Goal: Information Seeking & Learning: Learn about a topic

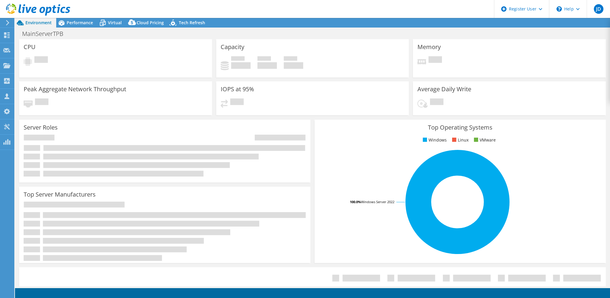
select select "USD"
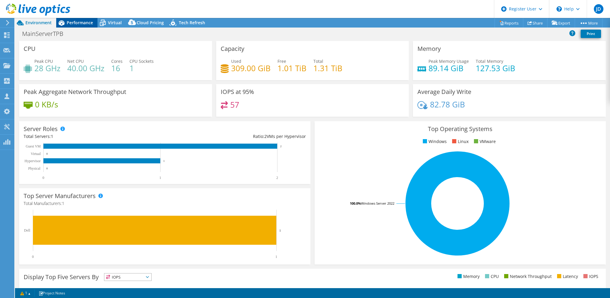
click at [74, 25] on span "Performance" at bounding box center [80, 23] width 26 height 6
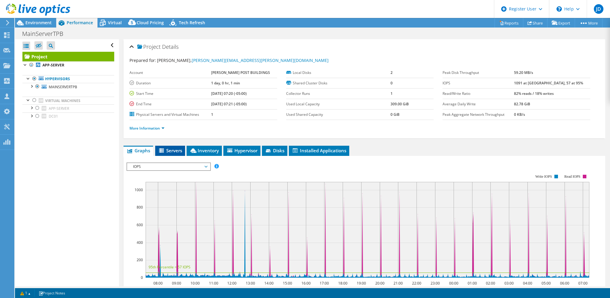
click at [171, 150] on span "Servers" at bounding box center [170, 150] width 24 height 6
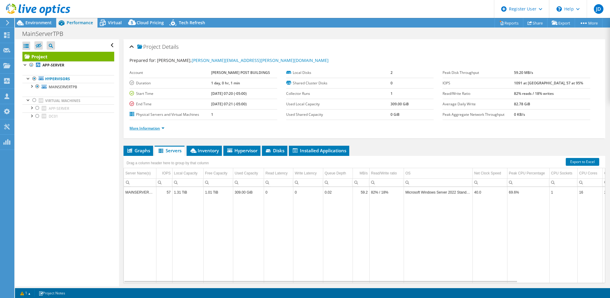
click at [157, 126] on link "More Information" at bounding box center [147, 128] width 35 height 5
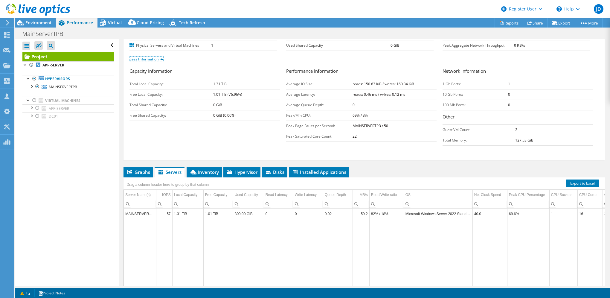
scroll to position [109, 0]
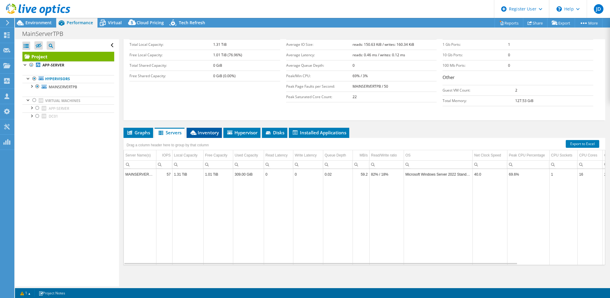
click at [202, 131] on span "Inventory" at bounding box center [204, 133] width 29 height 6
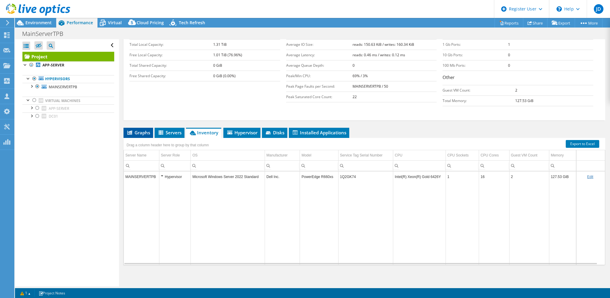
click at [146, 132] on span "Graphs" at bounding box center [139, 133] width 24 height 6
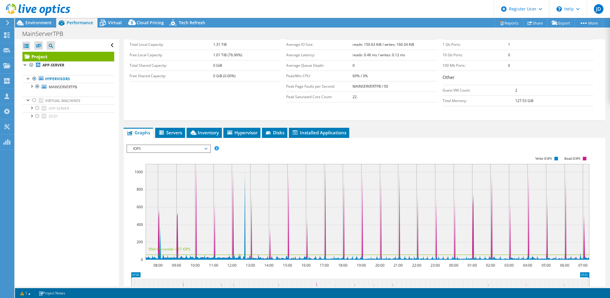
click at [155, 148] on span "IOPS" at bounding box center [168, 148] width 77 height 7
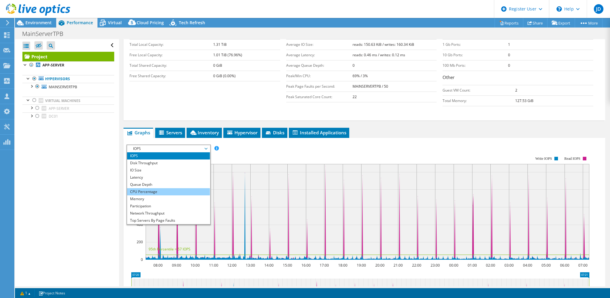
click at [141, 188] on li "CPU Percentage" at bounding box center [168, 191] width 83 height 7
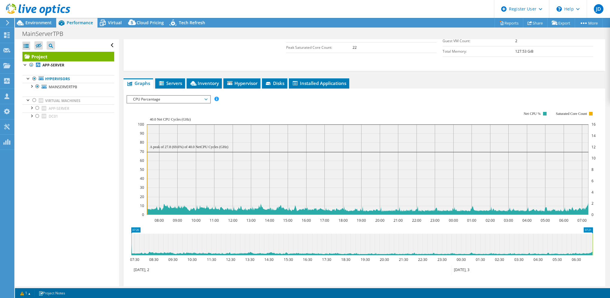
scroll to position [198, 0]
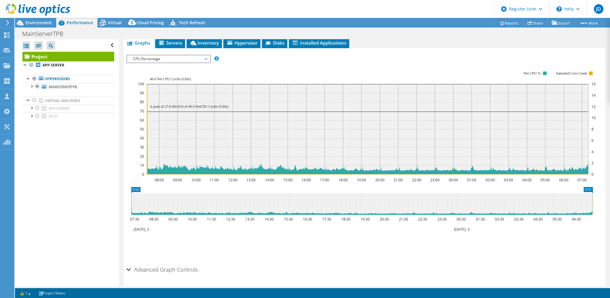
drag, startPoint x: 146, startPoint y: 106, endPoint x: 226, endPoint y: 107, distance: 80.2
click at [216, 107] on icon "08:00 09:00 10:00 11:00 12:00 13:00 14:00 15:00 16:00 17:00 18:00 19:00 20:00 2…" at bounding box center [362, 123] width 471 height 120
drag, startPoint x: 234, startPoint y: 106, endPoint x: 172, endPoint y: 105, distance: 61.3
click at [172, 105] on icon "08:00 09:00 10:00 11:00 12:00 13:00 14:00 15:00 16:00 17:00 18:00 19:00 20:00 2…" at bounding box center [362, 123] width 471 height 120
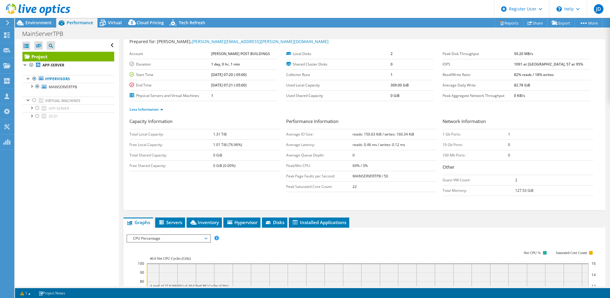
scroll to position [0, 0]
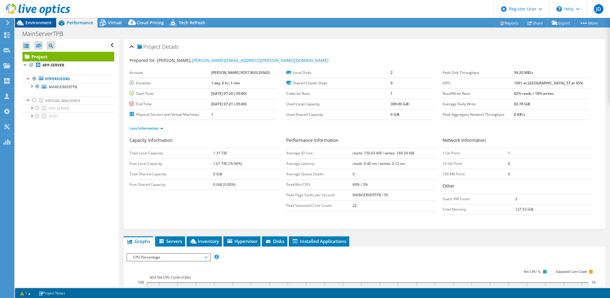
click at [42, 23] on span "Environment" at bounding box center [38, 23] width 26 height 6
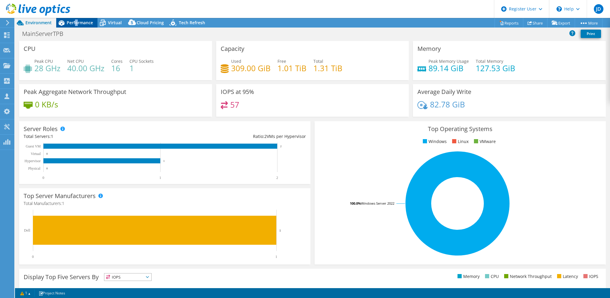
click at [77, 23] on span "Performance" at bounding box center [80, 23] width 26 height 6
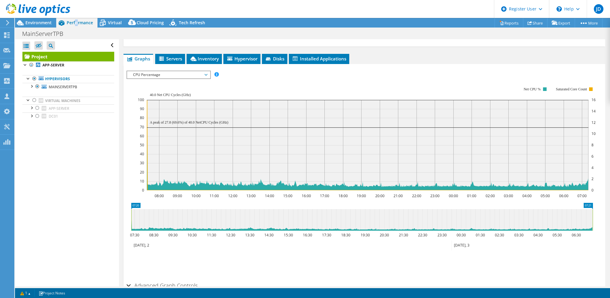
scroll to position [215, 0]
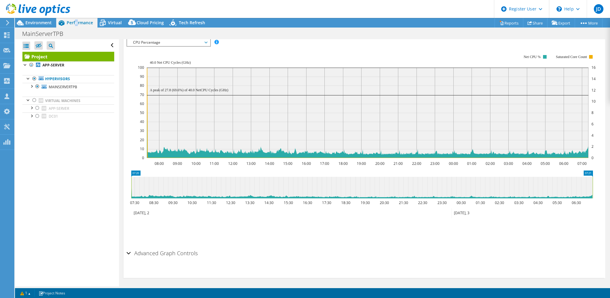
drag, startPoint x: 226, startPoint y: 87, endPoint x: 157, endPoint y: 89, distance: 69.4
click at [157, 89] on text "A peak of 27.8 (69.6%) of 40.0 NetCPU Cycles (GHz)" at bounding box center [189, 90] width 79 height 4
drag, startPoint x: 141, startPoint y: 64, endPoint x: 142, endPoint y: 69, distance: 5.5
click at [142, 68] on text "100" at bounding box center [141, 67] width 6 height 5
click at [147, 68] on icon at bounding box center [368, 68] width 442 height 0
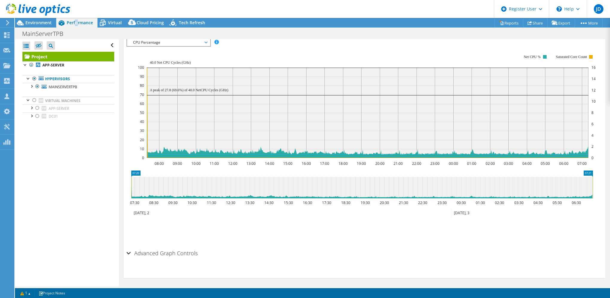
click at [147, 68] on icon at bounding box center [368, 68] width 442 height 0
drag, startPoint x: 147, startPoint y: 66, endPoint x: 133, endPoint y: 61, distance: 15.2
click at [133, 61] on icon "08:00 09:00 10:00 11:00 12:00 13:00 14:00 15:00 16:00 17:00 18:00 19:00 20:00 2…" at bounding box center [362, 106] width 471 height 120
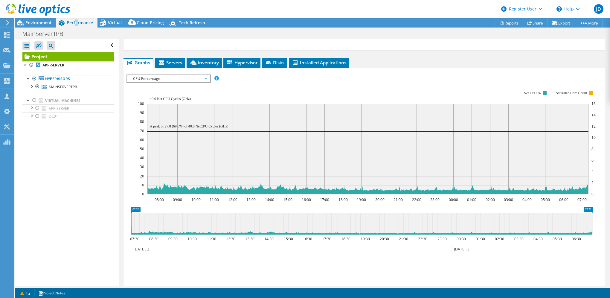
scroll to position [125, 0]
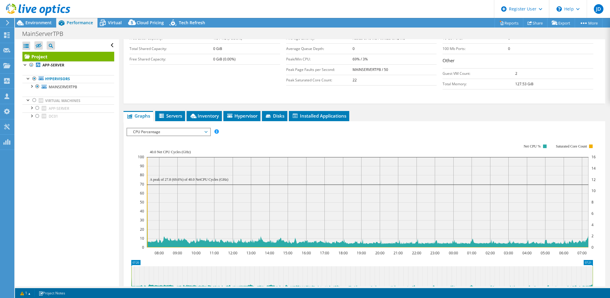
click at [164, 130] on span "CPU Percentage" at bounding box center [168, 131] width 77 height 7
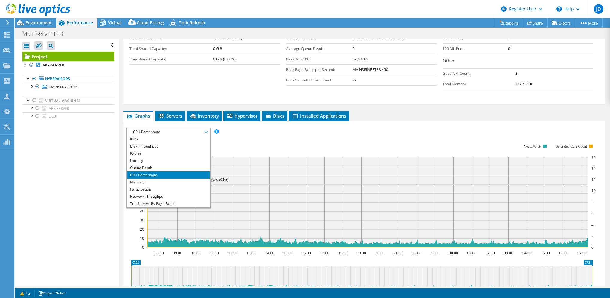
click at [358, 136] on rect at bounding box center [367, 196] width 458 height 120
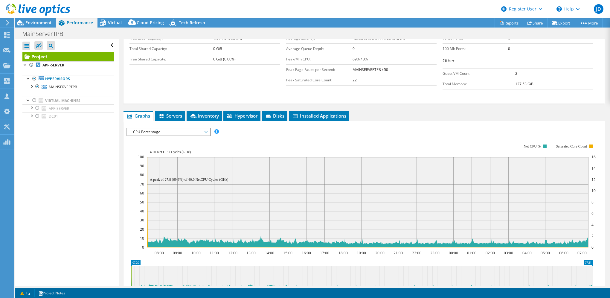
click at [176, 130] on span "CPU Percentage" at bounding box center [168, 131] width 77 height 7
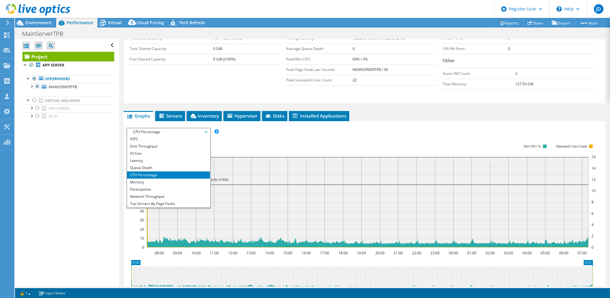
click at [250, 137] on rect at bounding box center [367, 196] width 458 height 120
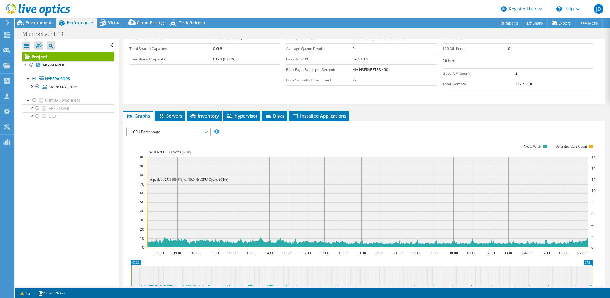
click at [202, 129] on span "CPU Percentage" at bounding box center [168, 131] width 77 height 7
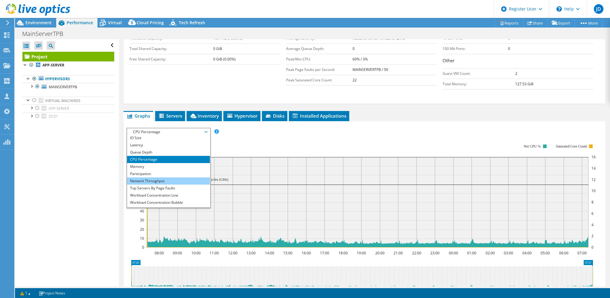
scroll to position [22, 0]
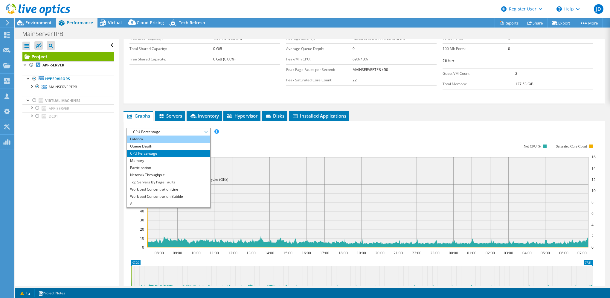
click at [145, 139] on li "Latency" at bounding box center [168, 139] width 83 height 7
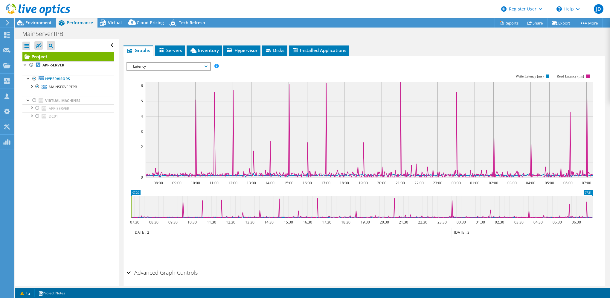
scroll to position [181, 0]
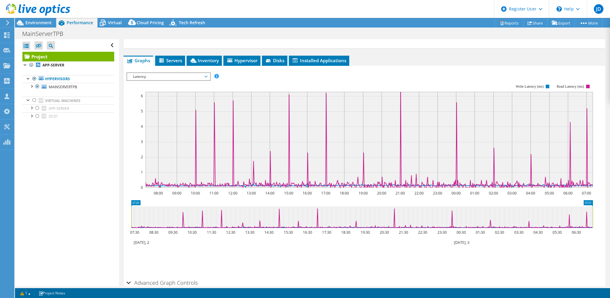
click at [179, 75] on span "Latency" at bounding box center [168, 76] width 77 height 7
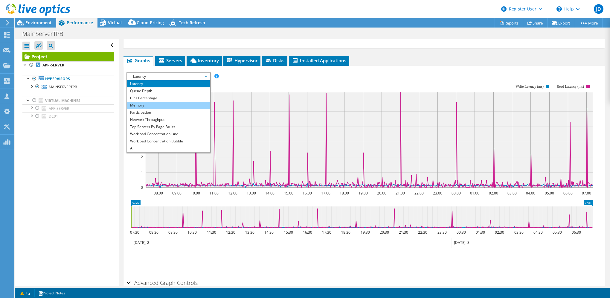
click at [142, 105] on li "Memory" at bounding box center [168, 105] width 83 height 7
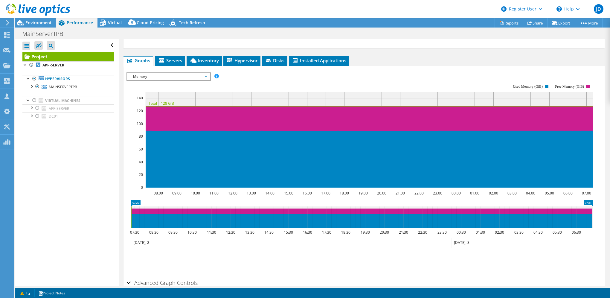
click at [185, 73] on span "Memory" at bounding box center [168, 76] width 77 height 7
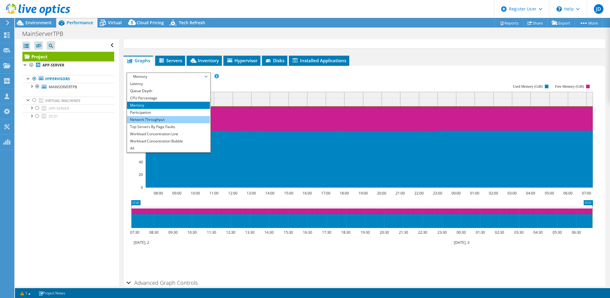
click at [159, 120] on li "Network Throughput" at bounding box center [168, 119] width 83 height 7
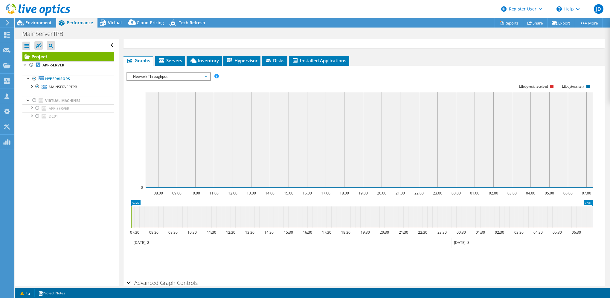
scroll to position [211, 0]
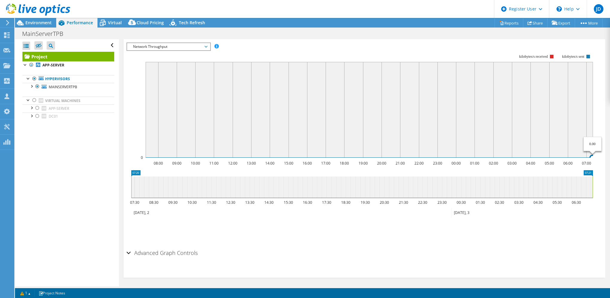
click at [418, 158] on icon at bounding box center [370, 158] width 448 height 0
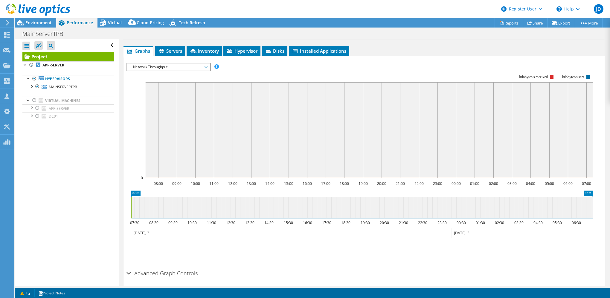
scroll to position [181, 0]
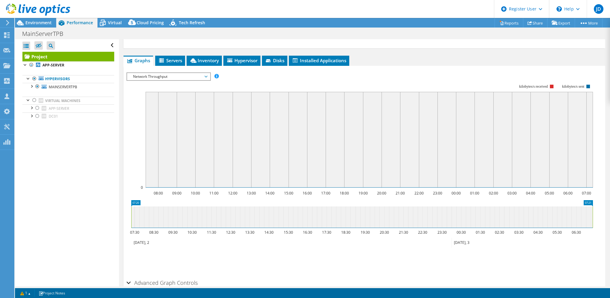
click at [263, 126] on rect at bounding box center [370, 140] width 448 height 96
click at [274, 124] on rect at bounding box center [370, 140] width 448 height 96
click at [182, 73] on span "Network Throughput" at bounding box center [168, 76] width 77 height 7
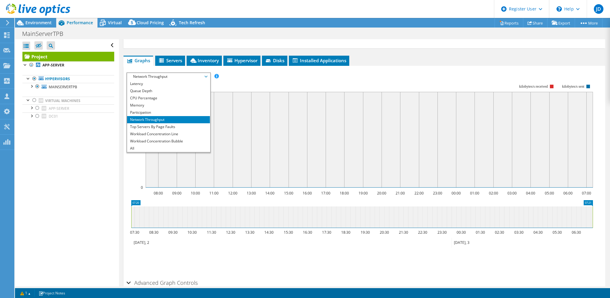
click at [488, 76] on rect at bounding box center [360, 136] width 467 height 120
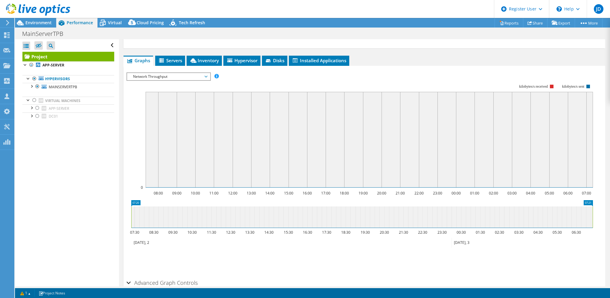
click at [473, 141] on rect at bounding box center [370, 140] width 448 height 96
click at [199, 75] on span "Network Throughput" at bounding box center [168, 76] width 77 height 7
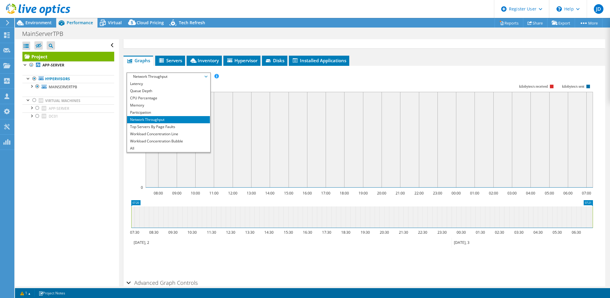
click at [306, 146] on rect at bounding box center [370, 140] width 448 height 96
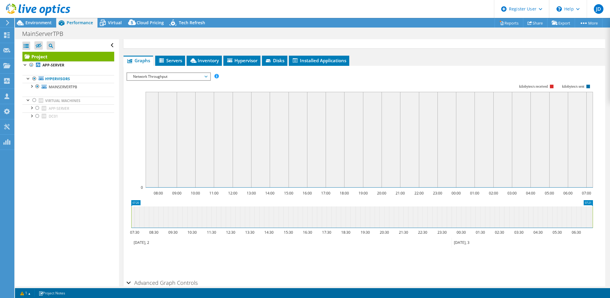
click at [175, 78] on span "Network Throughput" at bounding box center [168, 76] width 77 height 7
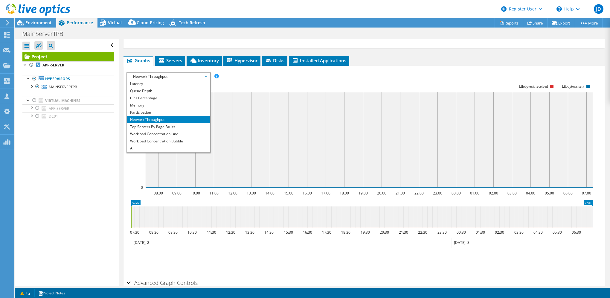
click at [276, 145] on rect at bounding box center [370, 140] width 448 height 96
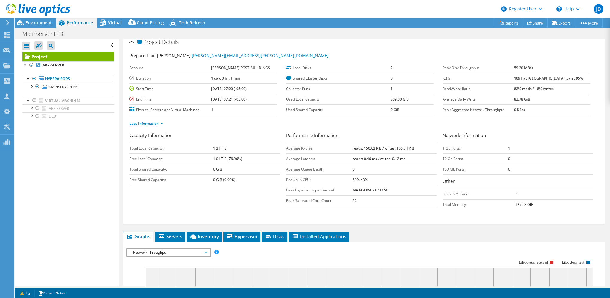
scroll to position [0, 0]
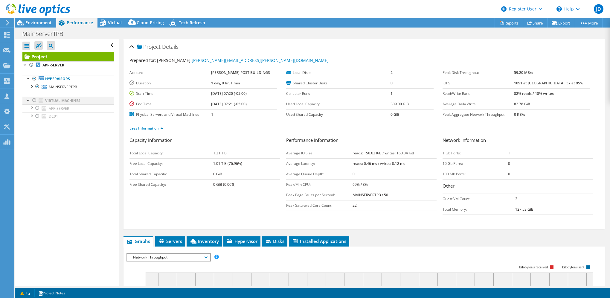
click at [32, 100] on div at bounding box center [34, 100] width 6 height 7
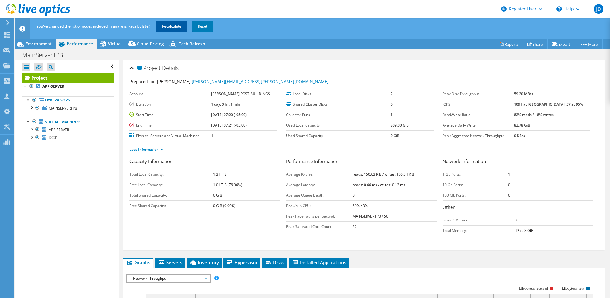
click at [177, 29] on link "Recalculate" at bounding box center [171, 26] width 31 height 11
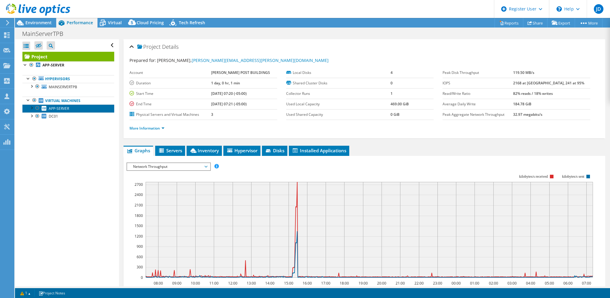
click at [43, 108] on icon at bounding box center [44, 108] width 5 height 5
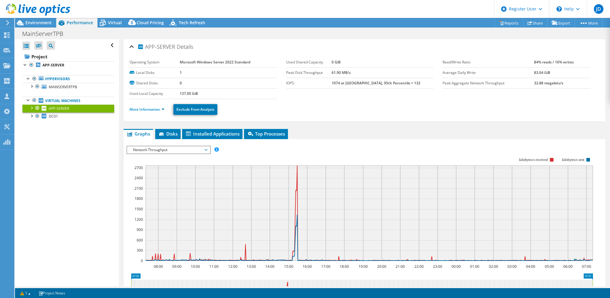
click at [43, 108] on icon at bounding box center [44, 108] width 5 height 5
click at [37, 106] on div at bounding box center [37, 107] width 6 height 7
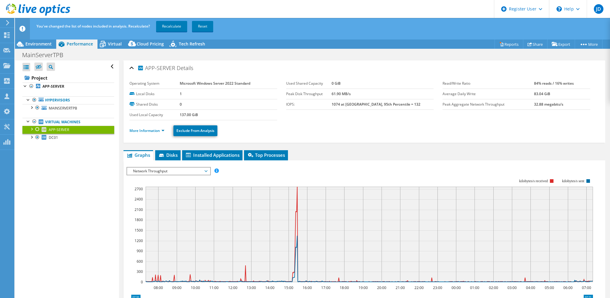
click at [258, 25] on div "You've changed the list of nodes included in analysis. Recalculate? Recalculate…" at bounding box center [323, 26] width 577 height 17
click at [37, 130] on div at bounding box center [37, 129] width 6 height 7
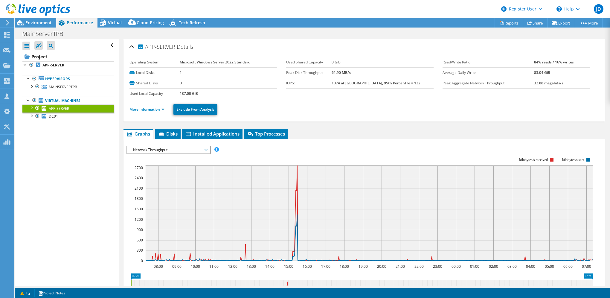
click at [99, 197] on div "Open All Close All Hide Excluded Nodes Project Tree Filter" at bounding box center [67, 162] width 104 height 247
click at [165, 136] on li "Disks" at bounding box center [167, 134] width 25 height 10
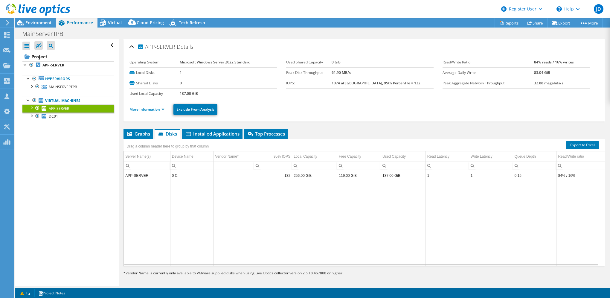
click at [162, 110] on link "More Information" at bounding box center [147, 109] width 35 height 5
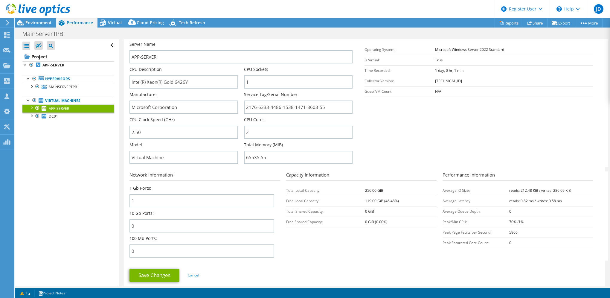
scroll to position [150, 0]
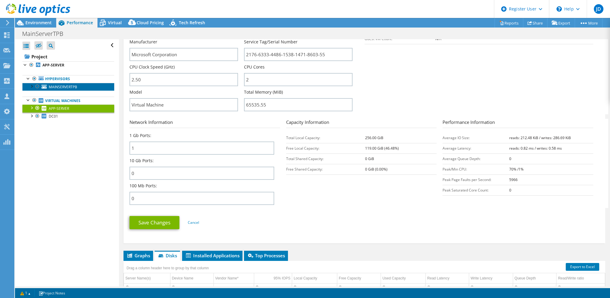
click at [31, 89] on link "MAINSERVERTPB" at bounding box center [68, 87] width 92 height 8
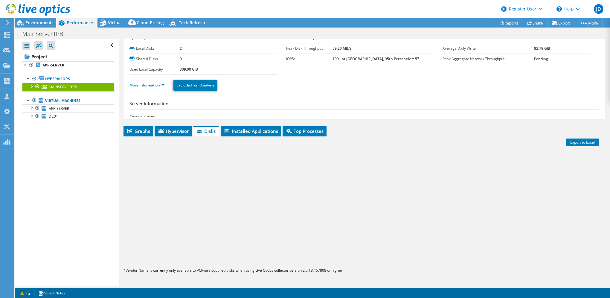
scroll to position [2, 0]
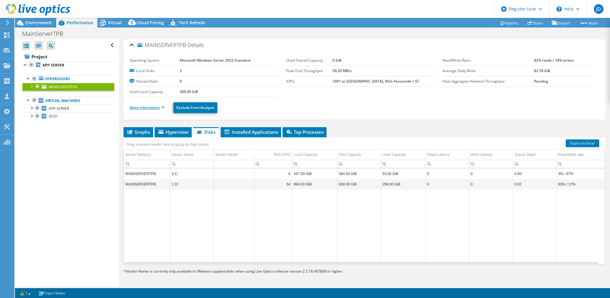
click at [147, 107] on link "More Information" at bounding box center [147, 107] width 35 height 5
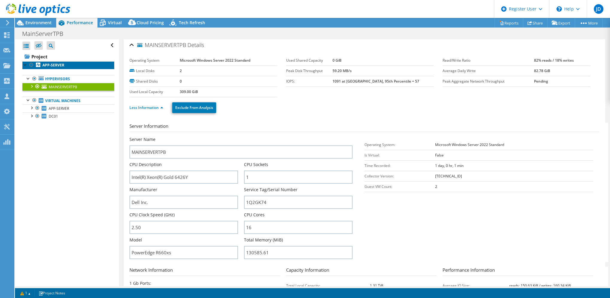
click at [50, 65] on b "APP-SERVER" at bounding box center [53, 65] width 22 height 5
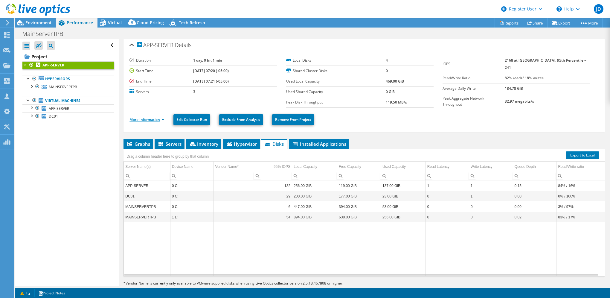
click at [141, 117] on link "More Information" at bounding box center [147, 119] width 35 height 5
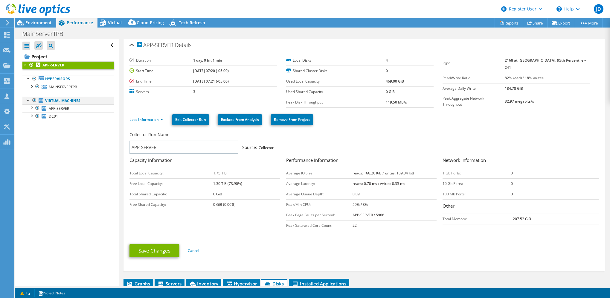
click at [34, 101] on div at bounding box center [34, 100] width 6 height 7
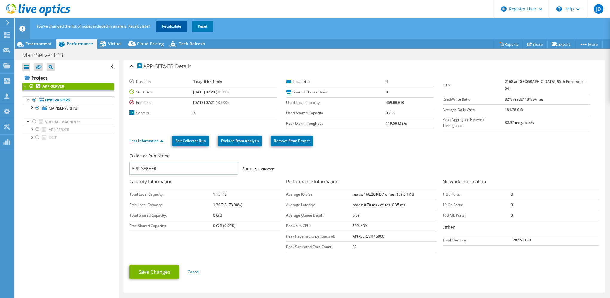
click at [175, 27] on link "Recalculate" at bounding box center [171, 26] width 31 height 11
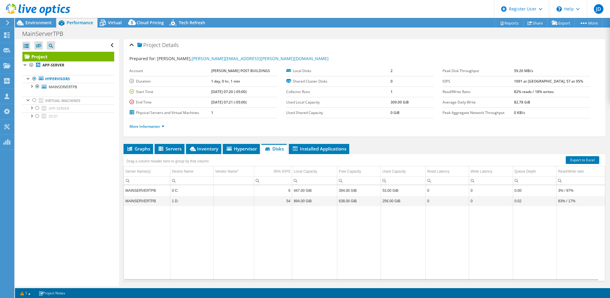
click at [153, 128] on li "More Information" at bounding box center [149, 126] width 39 height 7
click at [156, 126] on link "More Information" at bounding box center [147, 126] width 35 height 5
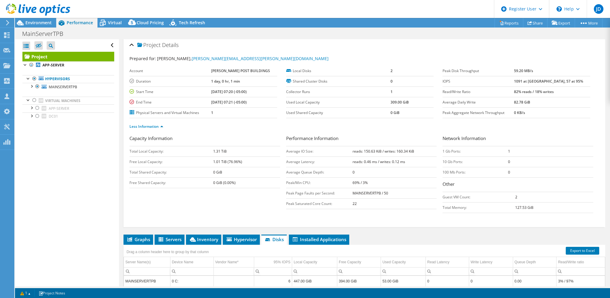
drag, startPoint x: 512, startPoint y: 149, endPoint x: 495, endPoint y: 150, distance: 16.5
click at [495, 150] on tr "1 Gb Ports: 1" at bounding box center [518, 151] width 151 height 10
click at [508, 152] on b "1" at bounding box center [509, 151] width 2 height 5
drag, startPoint x: 503, startPoint y: 152, endPoint x: 512, endPoint y: 149, distance: 8.4
click at [512, 149] on tr "1 Gb Ports: 1" at bounding box center [518, 151] width 151 height 10
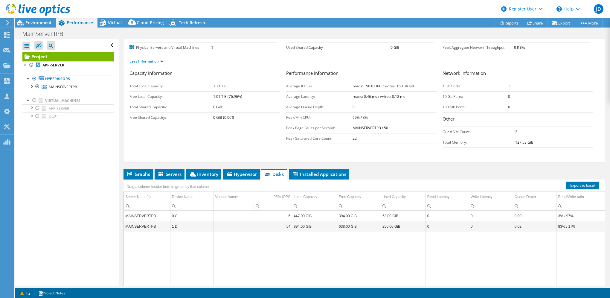
scroll to position [32, 0]
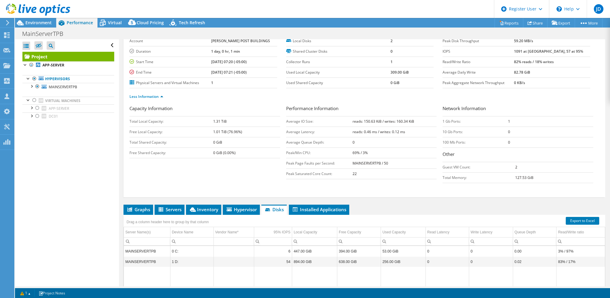
click at [276, 205] on li "Disks" at bounding box center [273, 210] width 25 height 10
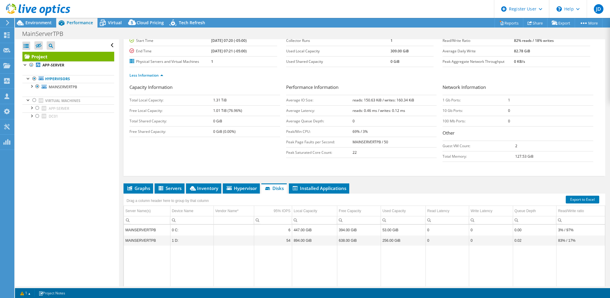
scroll to position [62, 0]
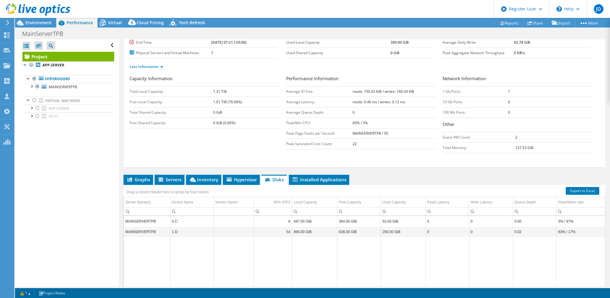
click at [277, 179] on span "Disks" at bounding box center [273, 179] width 19 height 6
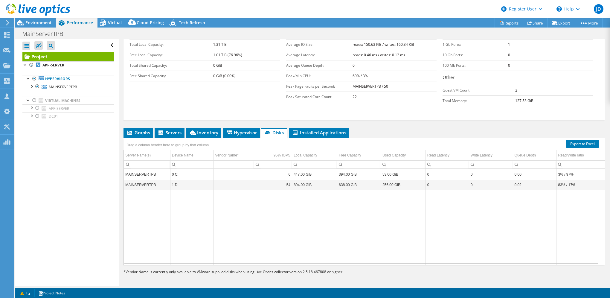
scroll to position [49, 0]
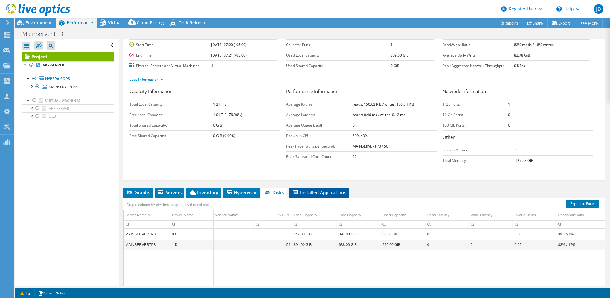
click at [318, 188] on li "Installed Applications" at bounding box center [319, 193] width 60 height 10
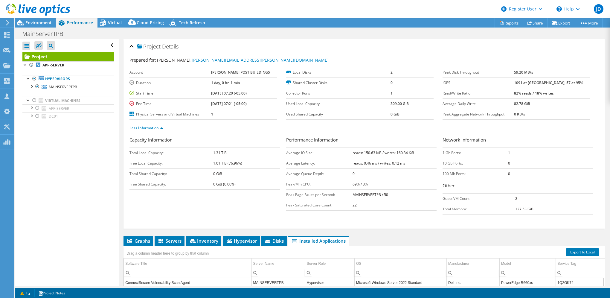
scroll to position [0, 0]
drag, startPoint x: 347, startPoint y: 163, endPoint x: 397, endPoint y: 166, distance: 50.1
click at [397, 166] on tr "Average Latency: reads: 0.46 ms / writes: 0.12 ms" at bounding box center [361, 163] width 151 height 10
drag, startPoint x: 397, startPoint y: 166, endPoint x: 370, endPoint y: 165, distance: 26.9
click at [370, 165] on td "reads: 0.46 ms / writes: 0.12 ms" at bounding box center [395, 163] width 84 height 10
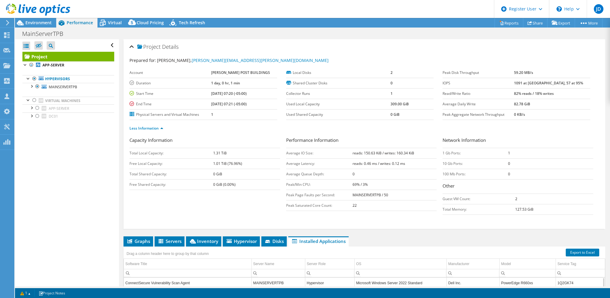
click at [373, 162] on b "reads: 0.46 ms / writes: 0.12 ms" at bounding box center [379, 163] width 53 height 5
drag, startPoint x: 409, startPoint y: 163, endPoint x: 359, endPoint y: 162, distance: 49.7
click at [359, 162] on td "reads: 0.46 ms / writes: 0.12 ms" at bounding box center [395, 163] width 84 height 10
click at [315, 214] on div "Capacity Information Total Local Capacity: 1.31 TiB Free Local Capacity: 1.01 T…" at bounding box center [365, 177] width 470 height 81
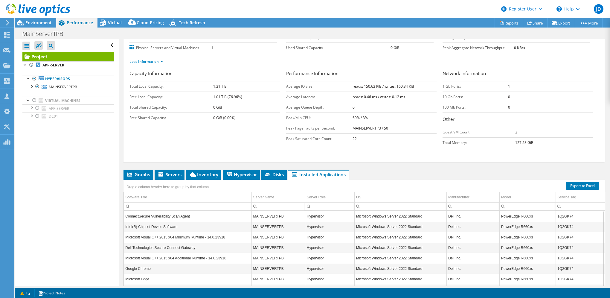
scroll to position [90, 0]
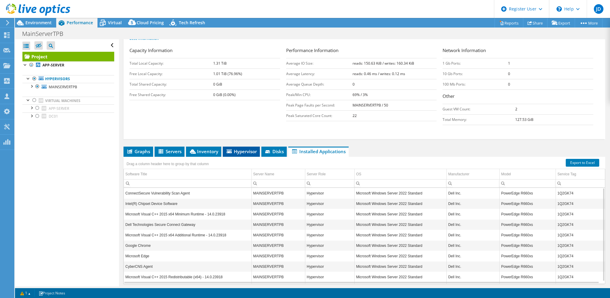
click at [240, 151] on span "Hypervisor" at bounding box center [241, 151] width 31 height 6
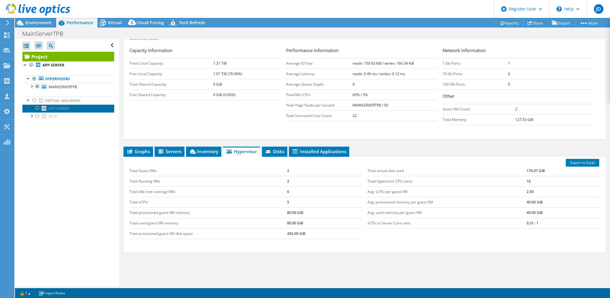
click at [62, 108] on span "APP-SERVER" at bounding box center [59, 108] width 20 height 5
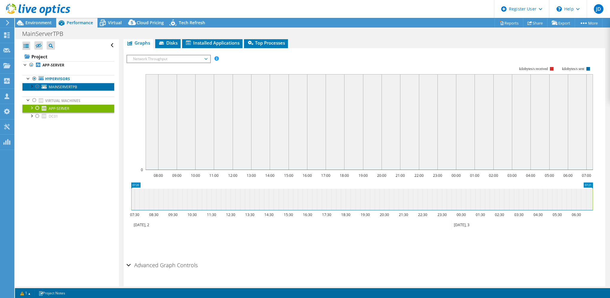
click at [60, 87] on span "MAINSERVERTPB" at bounding box center [63, 86] width 28 height 5
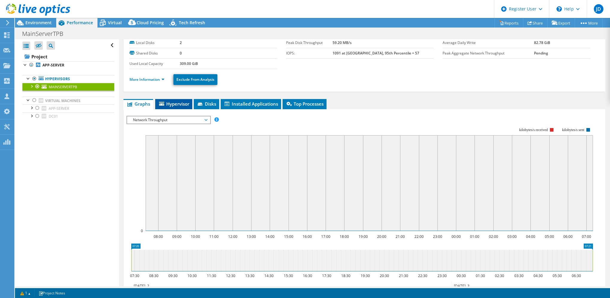
click at [179, 101] on span "Hypervisor" at bounding box center [173, 104] width 31 height 6
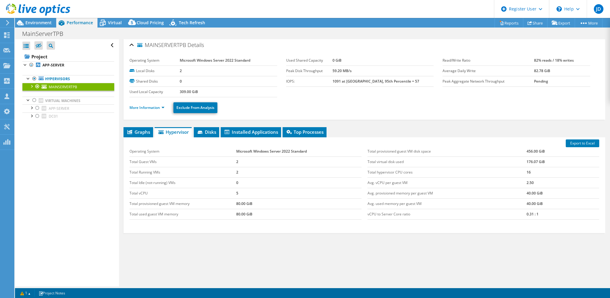
scroll to position [0, 0]
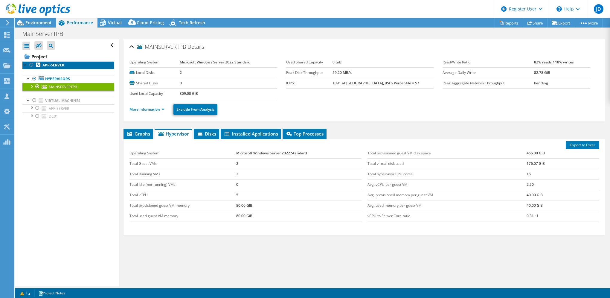
click at [42, 63] on b "APP-SERVER" at bounding box center [53, 65] width 22 height 5
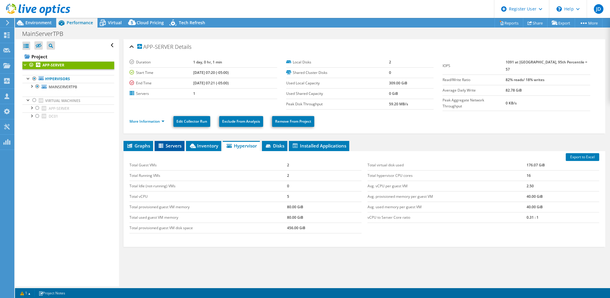
click at [169, 143] on span "Servers" at bounding box center [170, 146] width 24 height 6
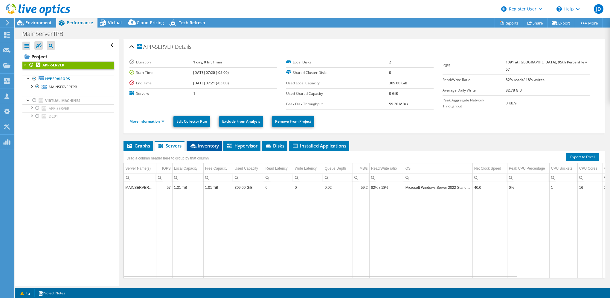
click at [205, 145] on span "Inventory" at bounding box center [204, 146] width 29 height 6
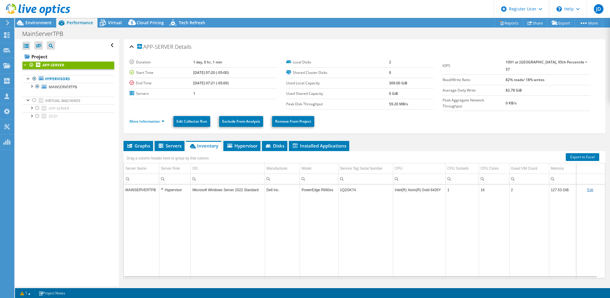
click at [170, 188] on div "Hypervisor" at bounding box center [175, 189] width 28 height 7
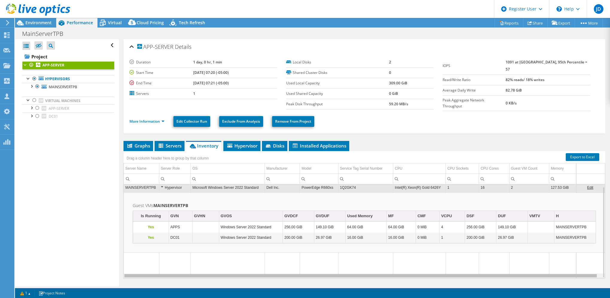
scroll to position [0, 3]
drag, startPoint x: 332, startPoint y: 273, endPoint x: 375, endPoint y: 273, distance: 43.4
click at [375, 273] on body "JD Dell User [PERSON_NAME] [PERSON_NAME][EMAIL_ADDRESS][PERSON_NAME][DOMAIN_NAM…" at bounding box center [305, 149] width 610 height 298
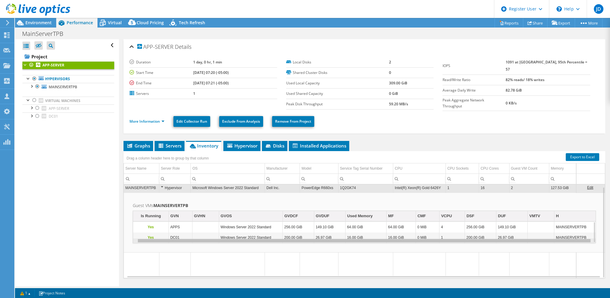
scroll to position [0, 0]
drag, startPoint x: 363, startPoint y: 239, endPoint x: 426, endPoint y: 241, distance: 63.7
click at [426, 241] on body "JD Dell User [PERSON_NAME] [PERSON_NAME][EMAIL_ADDRESS][PERSON_NAME][DOMAIN_NAM…" at bounding box center [305, 149] width 610 height 298
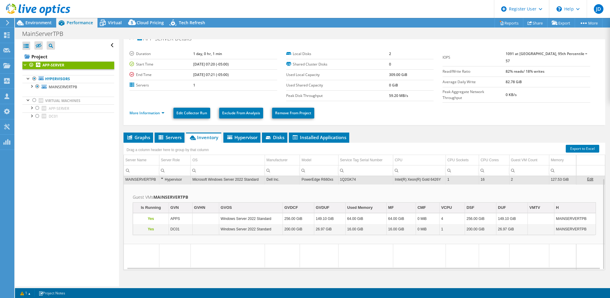
scroll to position [12, 0]
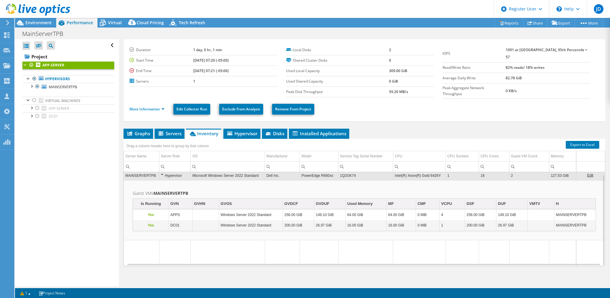
click at [389, 121] on div "APP-SERVER Details Duration 1 day, 0 hr, 1 min Start Time [DATE] 07:20 (-05:00)…" at bounding box center [364, 158] width 491 height 262
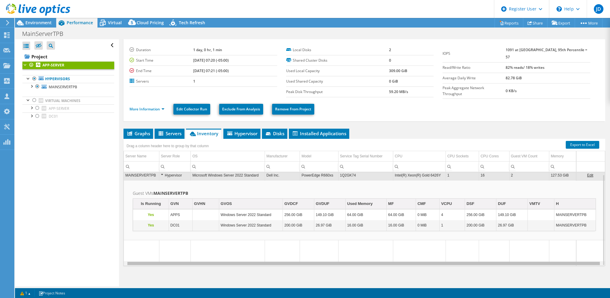
drag, startPoint x: 193, startPoint y: 261, endPoint x: 256, endPoint y: 252, distance: 63.7
click at [256, 252] on body "JD Dell User [PERSON_NAME] [PERSON_NAME][EMAIL_ADDRESS][PERSON_NAME][DOMAIN_NAM…" at bounding box center [305, 149] width 610 height 298
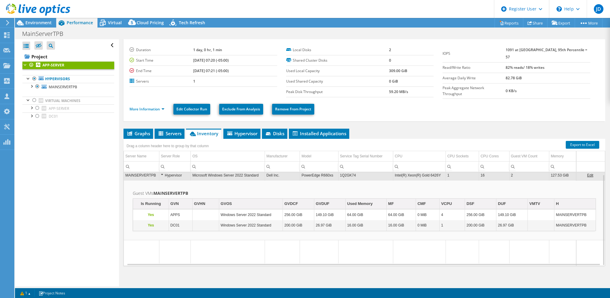
drag, startPoint x: 256, startPoint y: 252, endPoint x: 188, endPoint y: 255, distance: 68.6
click at [187, 256] on tr "Data grid" at bounding box center [364, 246] width 481 height 33
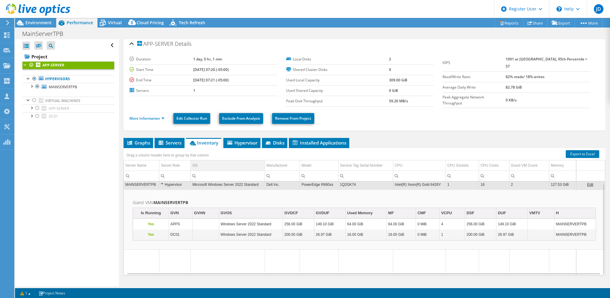
scroll to position [0, 0]
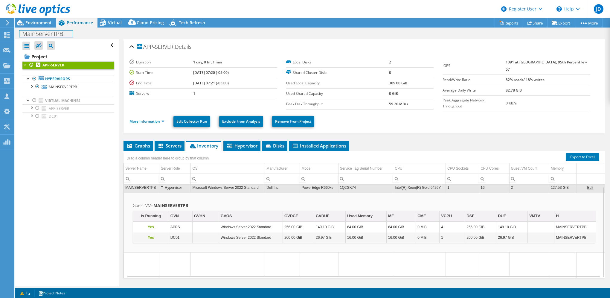
click at [38, 34] on h1 "MainServerTPB" at bounding box center [45, 34] width 53 height 7
click at [40, 19] on div at bounding box center [35, 10] width 70 height 20
click at [38, 25] on span "Environment" at bounding box center [38, 23] width 26 height 6
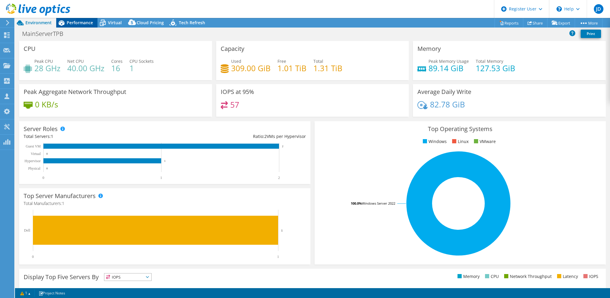
click at [84, 24] on span "Performance" at bounding box center [80, 23] width 26 height 6
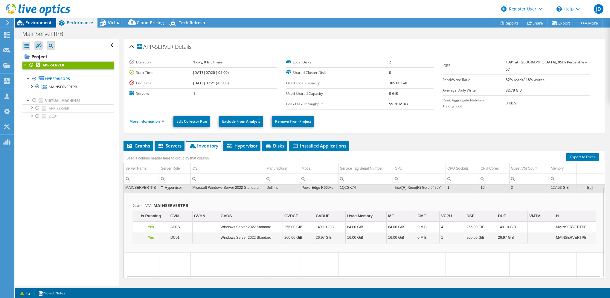
click at [38, 21] on span "Environment" at bounding box center [38, 23] width 26 height 6
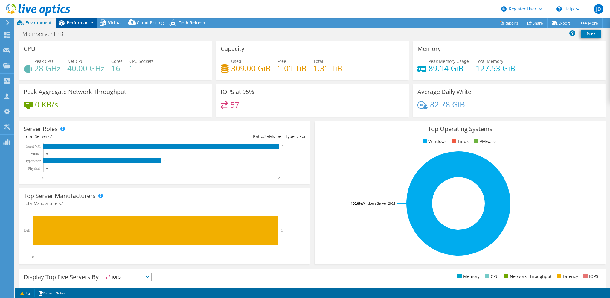
click at [65, 22] on icon at bounding box center [61, 23] width 10 height 10
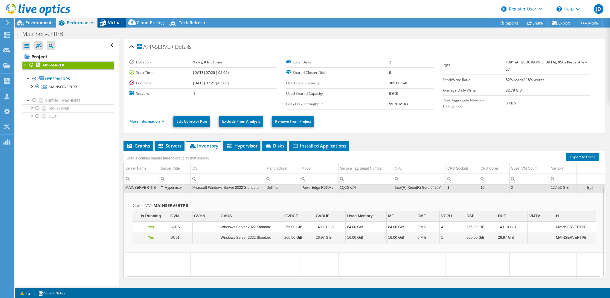
click at [111, 22] on span "Virtual" at bounding box center [115, 23] width 14 height 6
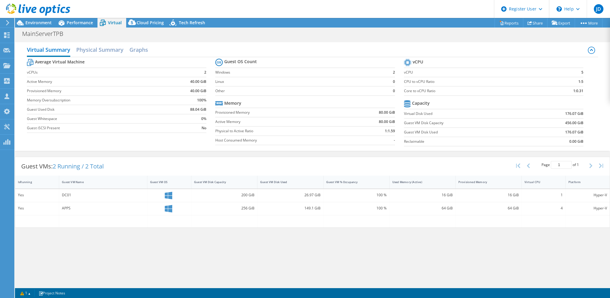
drag, startPoint x: 206, startPoint y: 147, endPoint x: 203, endPoint y: 151, distance: 4.9
drag, startPoint x: 203, startPoint y: 151, endPoint x: 376, endPoint y: 244, distance: 196.2
click at [377, 244] on div "Virtual Summary Physical Summary Graphs Average Virtual Machine vCPUs 2 Active …" at bounding box center [312, 162] width 595 height 247
click at [35, 24] on span "Environment" at bounding box center [38, 23] width 26 height 6
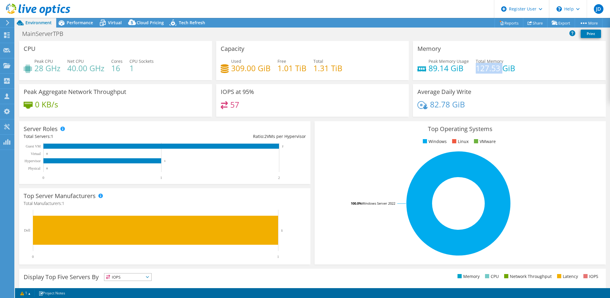
drag, startPoint x: 474, startPoint y: 67, endPoint x: 501, endPoint y: 66, distance: 27.2
click at [501, 66] on h4 "127.53 GiB" at bounding box center [495, 68] width 39 height 7
click at [80, 24] on span "Performance" at bounding box center [80, 23] width 26 height 6
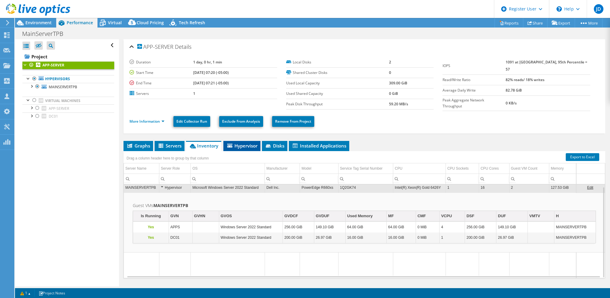
click at [246, 146] on span "Hypervisor" at bounding box center [241, 146] width 31 height 6
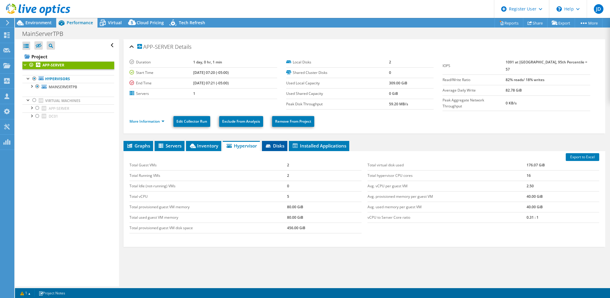
click at [272, 144] on icon at bounding box center [269, 146] width 6 height 4
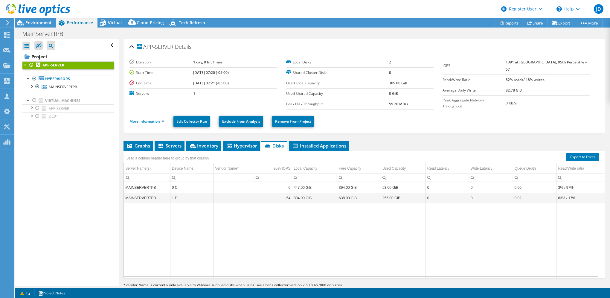
click at [359, 141] on ul "Graphs Servers Inventory Hypervisor Disks Cluster Disks Installed Applications" at bounding box center [365, 146] width 482 height 10
click at [367, 136] on div "APP-SERVER Details Duration 1 day, 0 hr, 1 min Start Time [DATE] 07:20 (-05:00)…" at bounding box center [364, 170] width 491 height 262
click at [353, 136] on div "APP-SERVER Details Duration 1 day, 0 hr, 1 min Start Time [DATE] 07:20 (-05:00)…" at bounding box center [364, 170] width 491 height 262
click at [364, 143] on ul "Graphs Servers Inventory Hypervisor Disks Cluster Disks Installed Applications" at bounding box center [365, 146] width 482 height 10
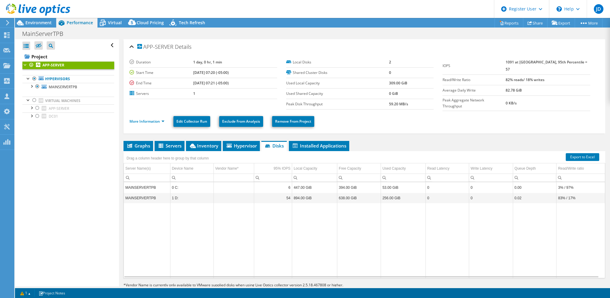
click at [414, 141] on ul "Graphs Servers Inventory Hypervisor Disks Cluster Disks Installed Applications" at bounding box center [365, 146] width 482 height 10
click at [361, 137] on div "APP-SERVER Details Duration 1 day, 0 hr, 1 min Start Time [DATE] 07:20 (-05:00)…" at bounding box center [364, 170] width 491 height 262
click at [315, 133] on div "APP-SERVER Details Duration 1 day, 0 hr, 1 min Start Time [DATE] 07:20 (-05:00)…" at bounding box center [364, 170] width 491 height 262
